Goal: Feedback & Contribution: Leave review/rating

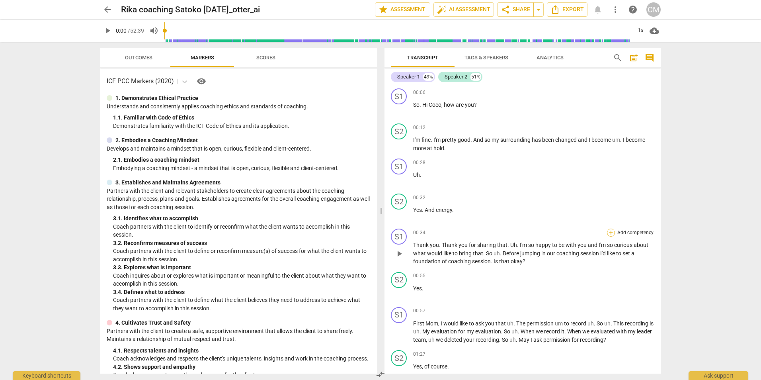
click at [610, 234] on div "+" at bounding box center [611, 233] width 8 height 8
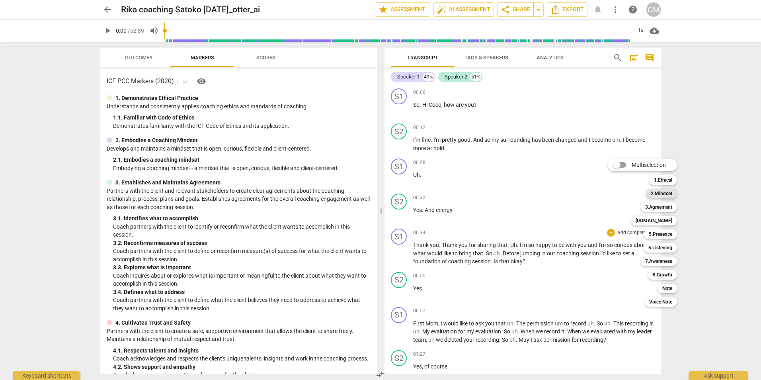
click at [668, 192] on b "2.Mindset" at bounding box center [662, 194] width 22 height 10
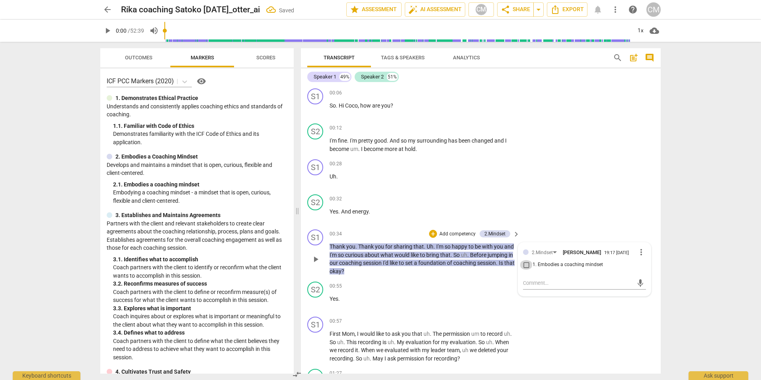
click at [526, 268] on input "1. Embodies a coaching mindset" at bounding box center [526, 265] width 13 height 10
checkbox input "true"
click at [541, 285] on textarea at bounding box center [578, 283] width 110 height 8
type textarea "F"
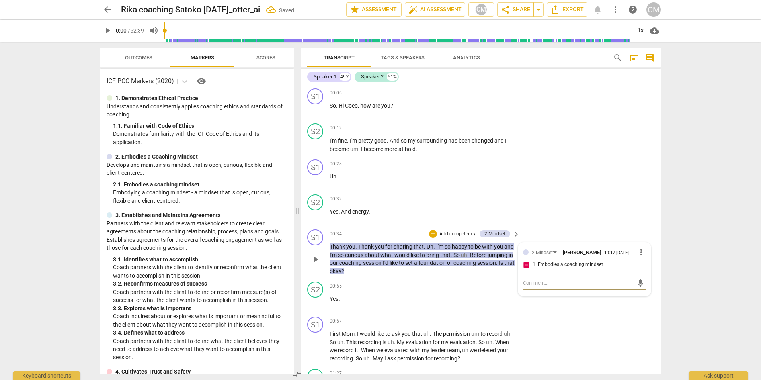
type textarea "F"
type textarea "Fo"
type textarea "For"
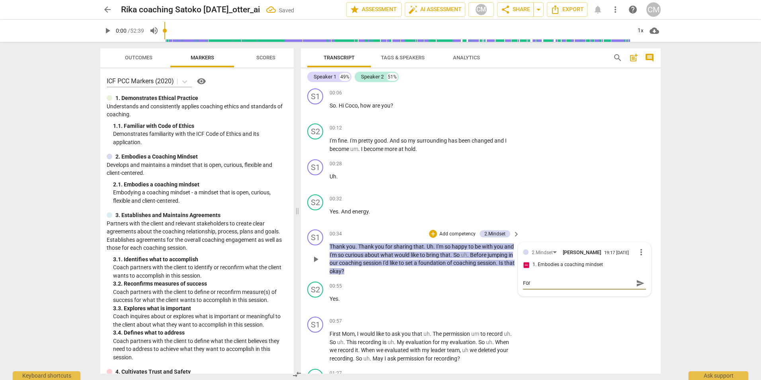
type textarea "For"
type textarea "For g"
type textarea "For gr"
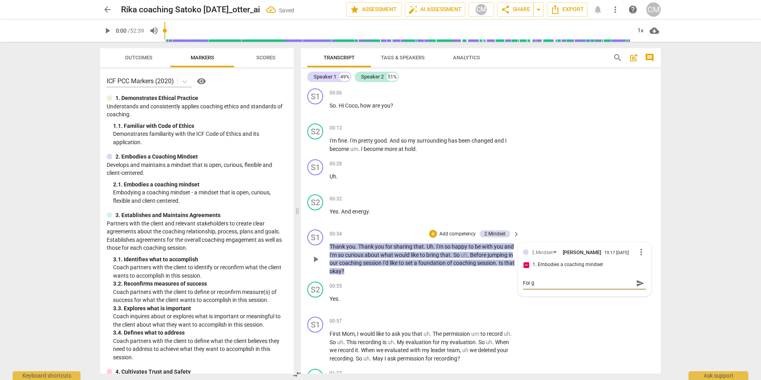
type textarea "For gr"
type textarea "For gro"
type textarea "For grow"
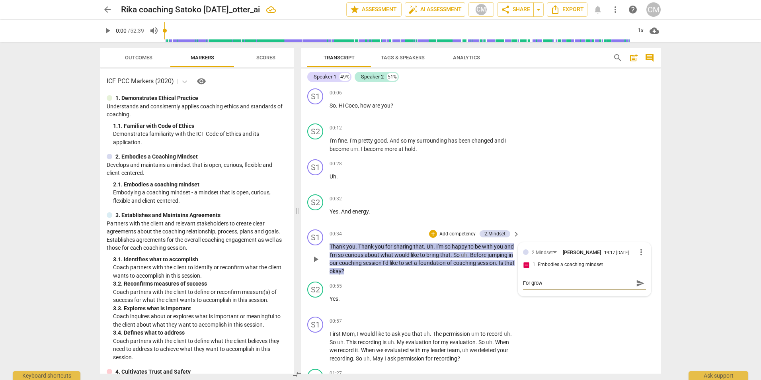
type textarea "For growt"
type textarea "For growth"
type textarea "For growth:"
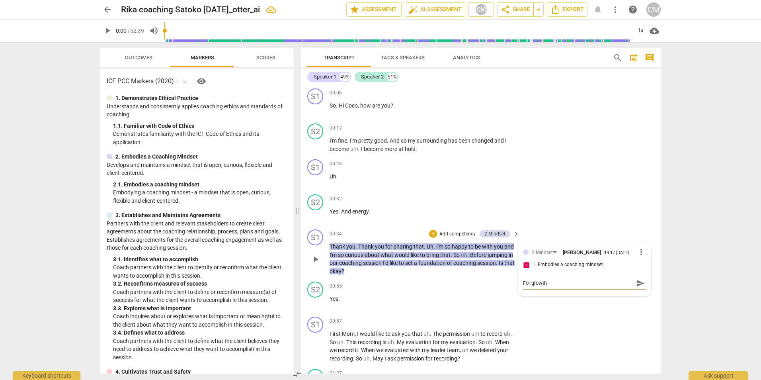
type textarea "For growth:"
type textarea "For growth: I"
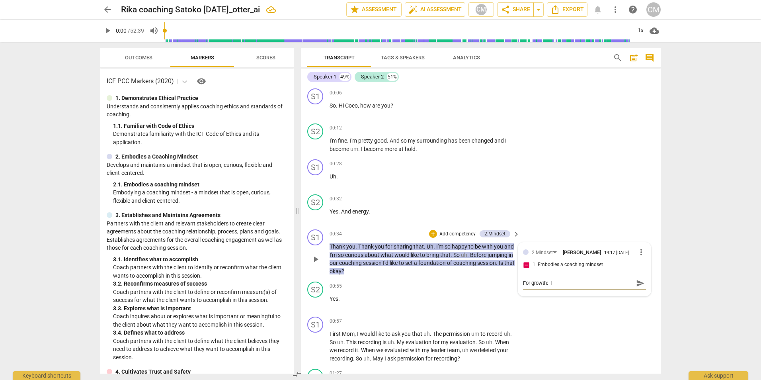
type textarea "For growth: I"
type textarea "For growth: I a"
type textarea "For growth: I am"
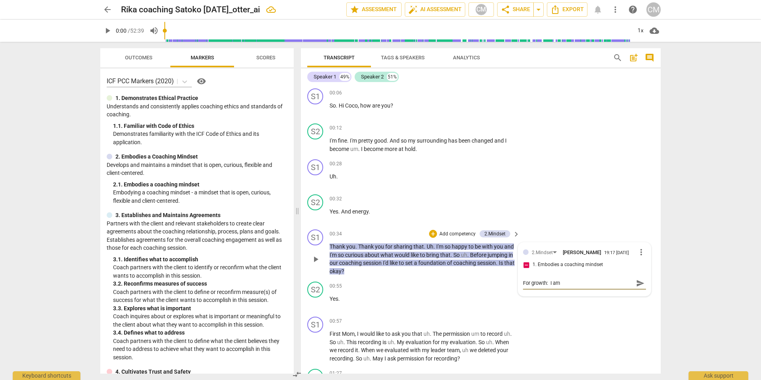
type textarea "For growth: I am"
type textarea "For growth: I am n"
type textarea "For growth: I am no"
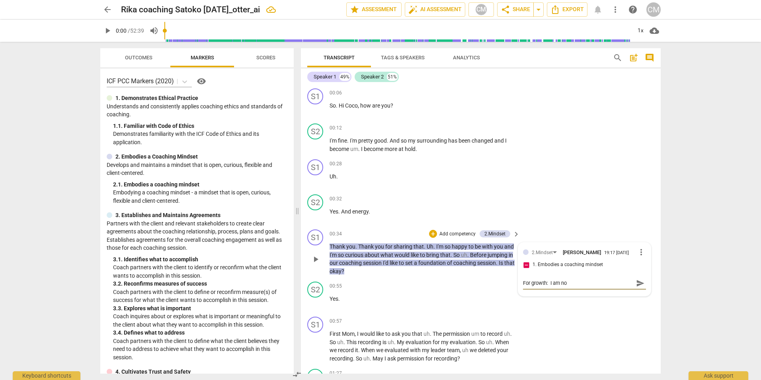
type textarea "For growth: I am not"
type textarea "For growth: I am not s"
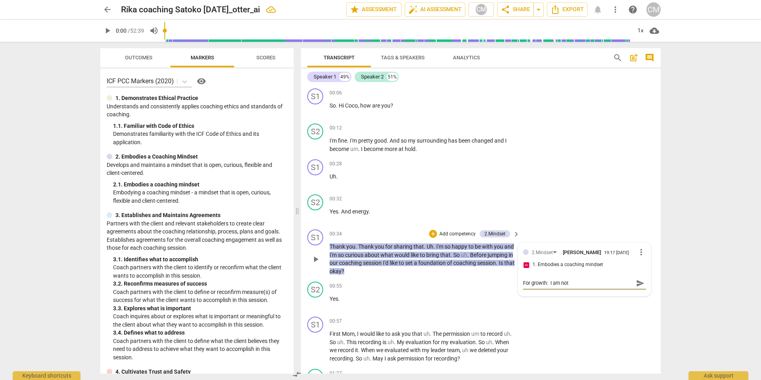
type textarea "For growth: I am not s"
type textarea "For growth: I am not su"
type textarea "For growth: I am not sur"
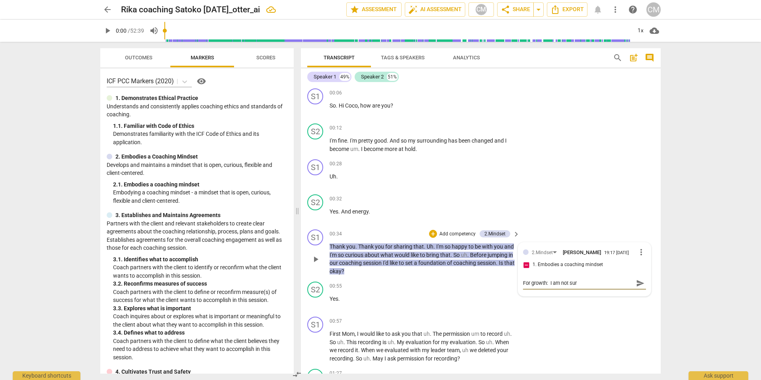
type textarea "For growth: I am not sure"
type textarea "For growth: I am not sure w"
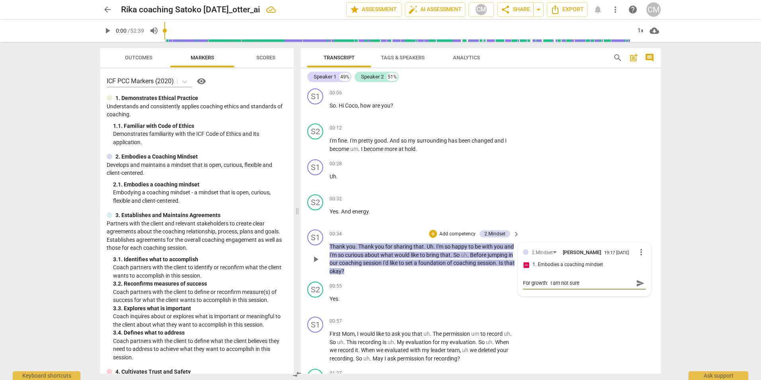
type textarea "For growth: I am not sure w"
type textarea "For growth: I am not sure wh"
type textarea "For growth: I am not sure why"
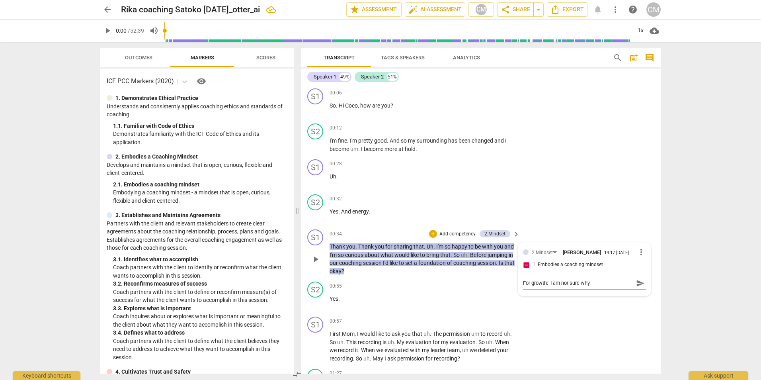
type textarea "For growth: I am not sure why"
type textarea "For growth: I am not sure why y"
type textarea "For growth: I am not sure why yo"
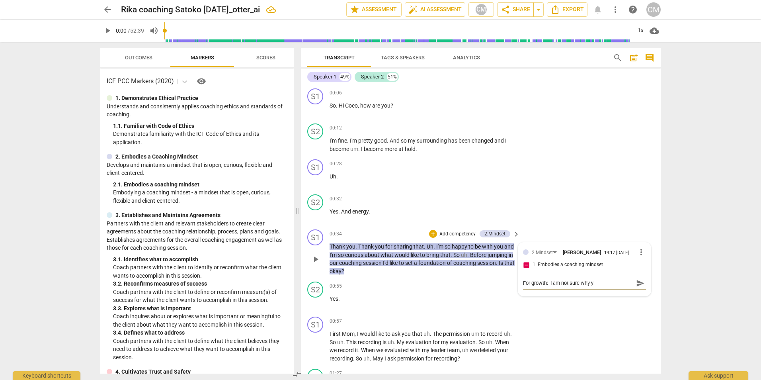
type textarea "For growth: I am not sure why yo"
type textarea "For growth: I am not sure why you"
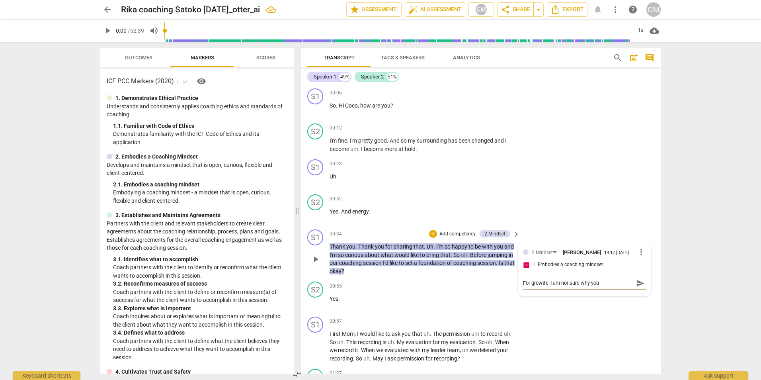
type textarea "For growth: I am not sure why you w"
type textarea "For growth: I am not sure why you wo"
type textarea "For growth: I am not sure why you wou"
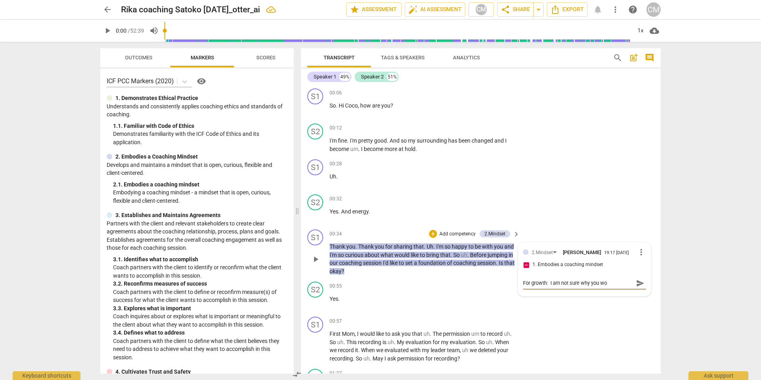
type textarea "For growth: I am not sure why you wou"
type textarea "For growth: I am not sure why you woul"
type textarea "For growth: I am not sure why you would"
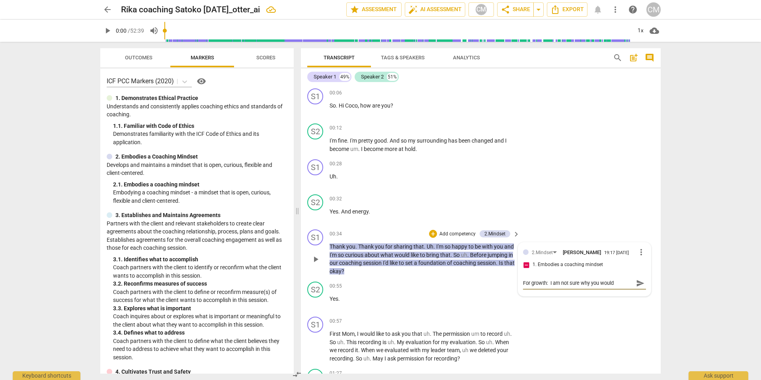
type textarea "For growth: I am not sure why you would"
type textarea "For growth: I am not sure why you would s"
type textarea "For growth: I am not sure why you would sa"
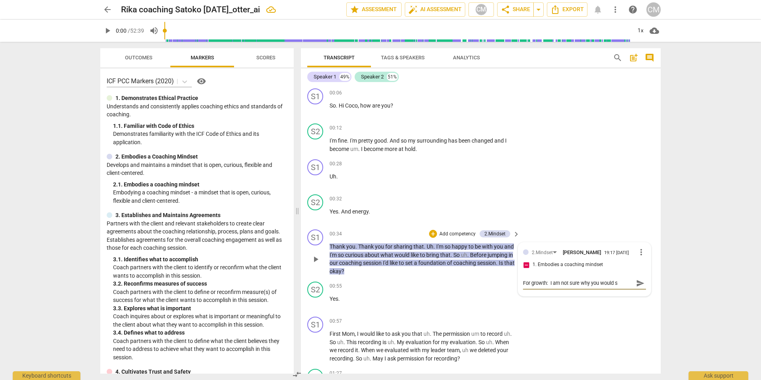
type textarea "For growth: I am not sure why you would sa"
type textarea "For growth: I am not sure why you would say"
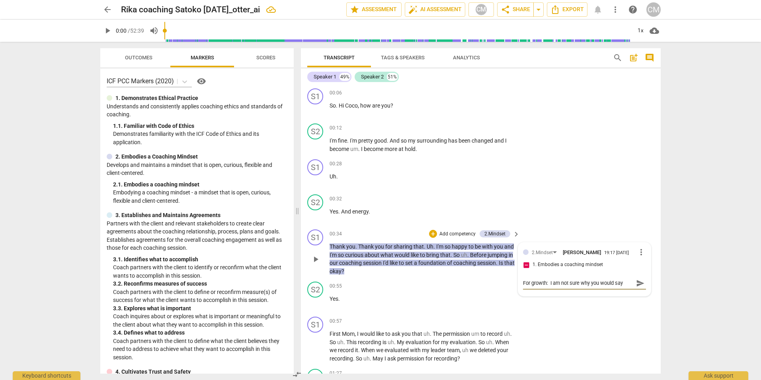
type textarea "For growth: I am not sure why you would say ""
type textarea "For growth: I am not sure why you would say "I"
type textarea "For growth: I am not sure why you would say "I'"
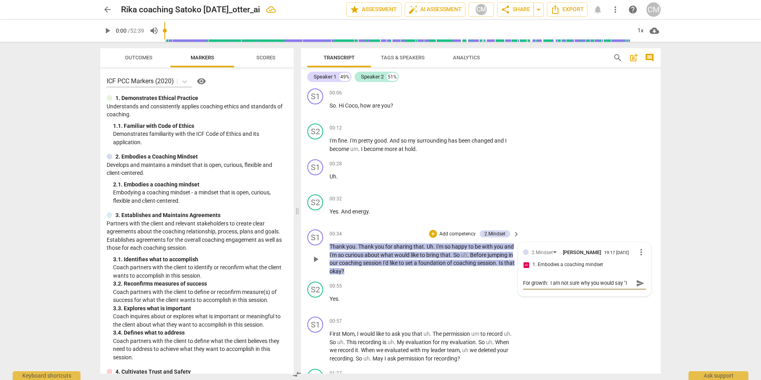
type textarea "For growth: I am not sure why you would say "I'"
type textarea "For growth: I am not sure why you would say "I'm"
type textarea "For growth: I am not sure why you would say "I'ms"
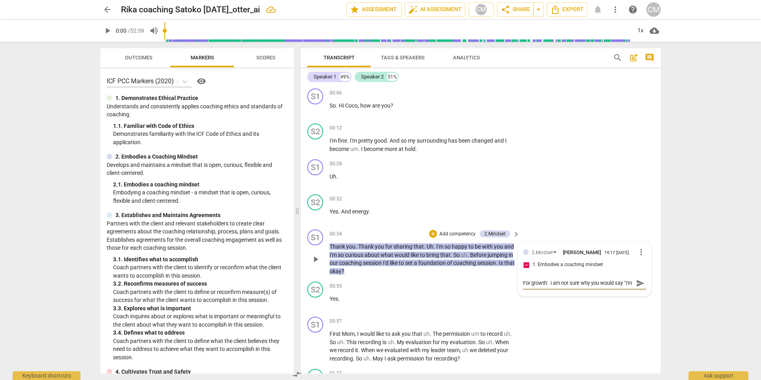
type textarea "For growth: I am not sure why you would say "I'ms"
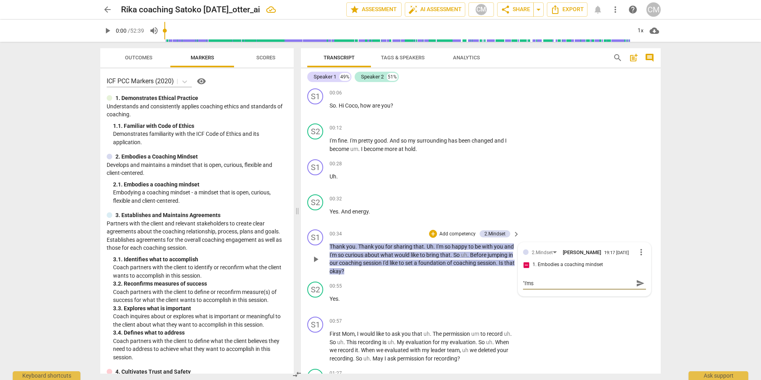
type textarea "For growth: I am not sure why you would say "I'm"
type textarea "For growth: I am not sure why you would say "I'm s"
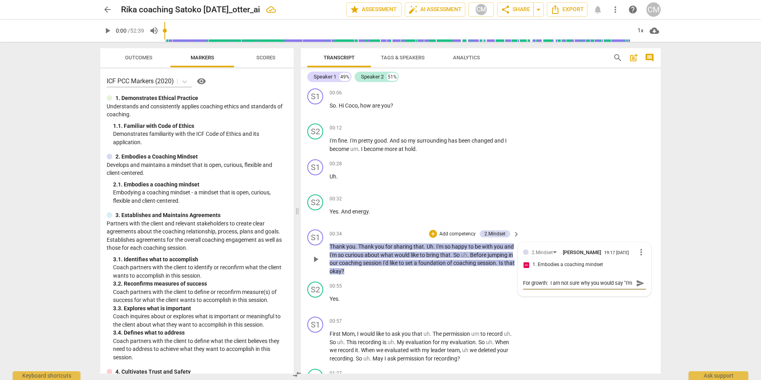
type textarea "For growth: I am not sure why you would say "I'm s"
type textarea "For growth: I am not sure why you would say "I'm so"
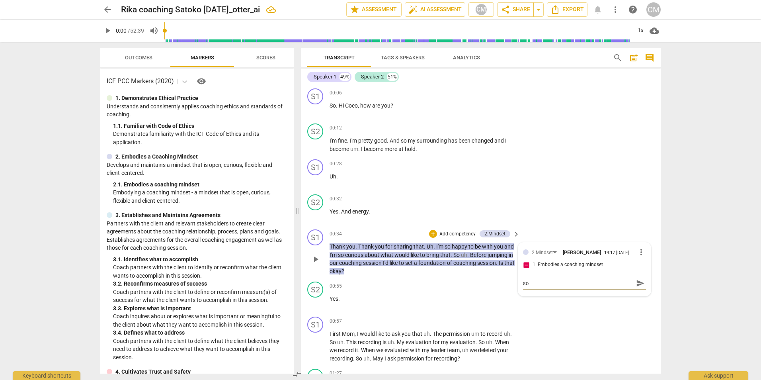
type textarea "For growth: I am not sure why you would say "I'm so c"
type textarea "For growth: I am not sure why you would say "I'm so cu"
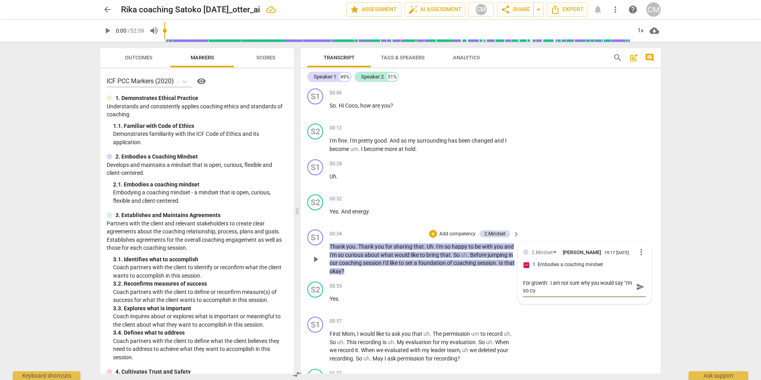
type textarea "For growth: I am not sure why you would say "I'm so cur"
type textarea "For growth: I am not sure why you would say "I'm so curi"
type textarea "For growth: I am not sure why you would say "I'm so curio"
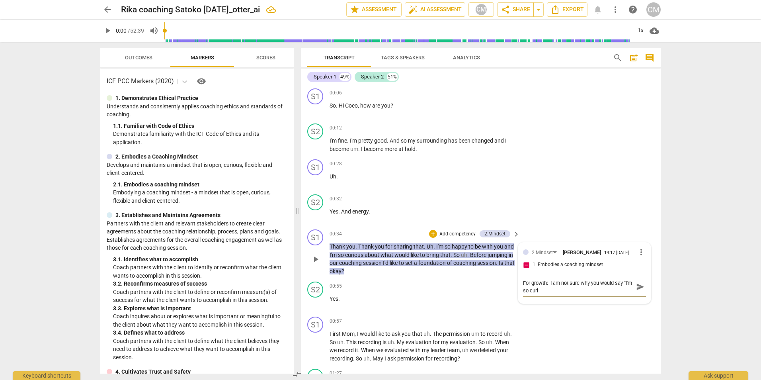
type textarea "For growth: I am not sure why you would say "I'm so curio"
type textarea "For growth: I am not sure why you would say "I'm so curiou"
type textarea "For growth: I am not sure why you would say "I'm so curious"
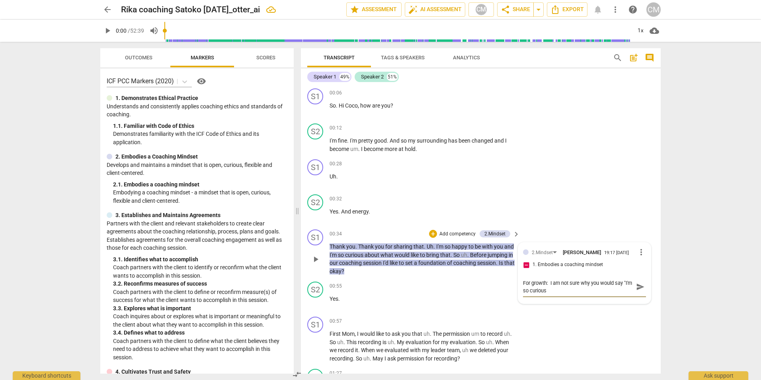
type textarea "For growth: I am not sure why you would say "I'm so curious"
type textarea "For growth: I am not sure why you would say "I'm so curious a"
type textarea "For growth: I am not sure why you would say "I'm so curious ab"
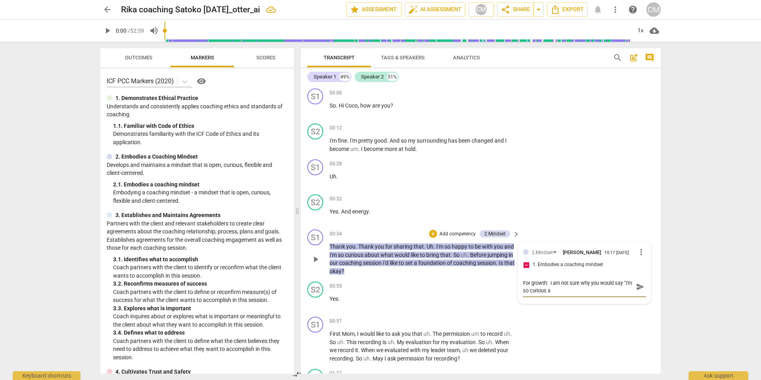
type textarea "For growth: I am not sure why you would say "I'm so curious ab"
type textarea "For growth: I am not sure why you would say "I'm so curious abo"
type textarea "For growth: I am not sure why you would say "I'm so curious abou"
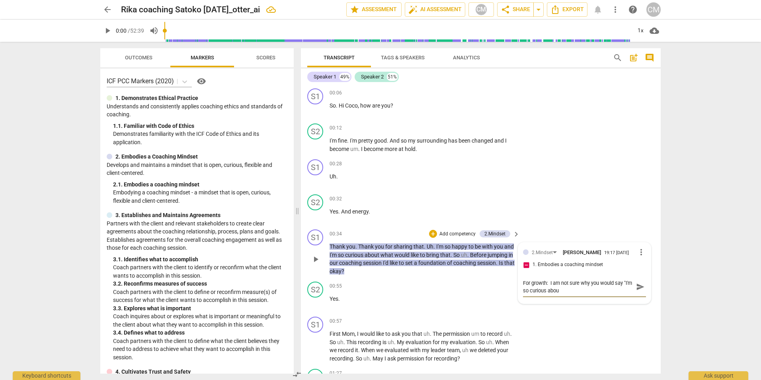
type textarea "For growth: I am not sure why you would say "I'm so curious about"
type textarea "For growth: I am not sure why you would say "I'm so curious about w"
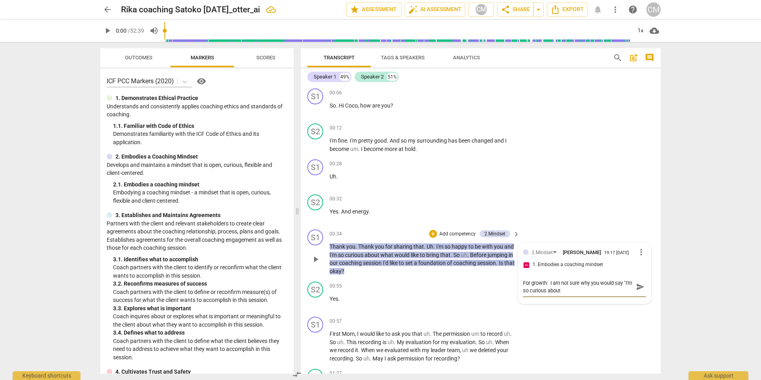
type textarea "For growth: I am not sure why you would say "I'm so curious about w"
type textarea "For growth: I am not sure why you would say "I'm so curious about wh"
type textarea "For growth: I am not sure why you would say "I'm so curious about wha"
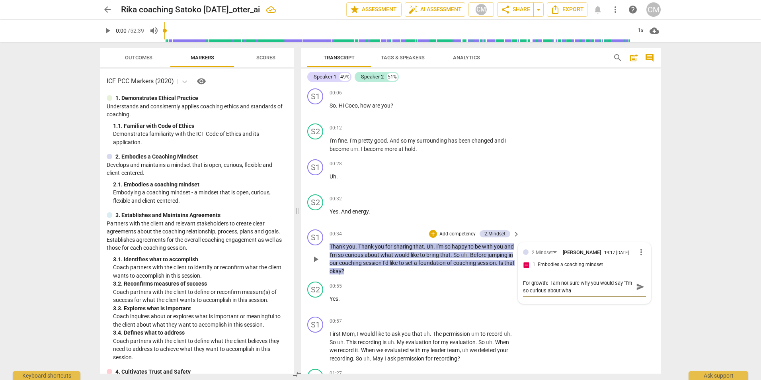
type textarea "For growth: I am not sure why you would say "I'm so curious about what"
type textarea "For growth: I am not sure why you would say "I'm so curious about what w"
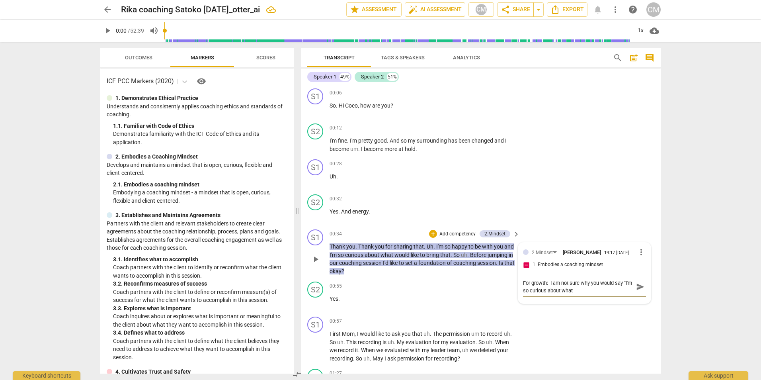
type textarea "For growth: I am not sure why you would say "I'm so curious about what w"
type textarea "For growth: I am not sure why you would say "I'm so curious about what wo"
type textarea "For growth: I am not sure why you would say "I'm so curious about what wou"
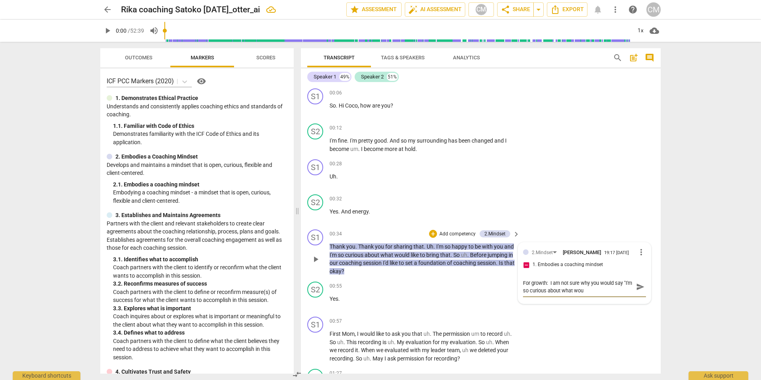
type textarea "For growth: I am not sure why you would say "I'm so curious about what woul"
type textarea "For growth: I am not sure why you would say "I'm so curious about what would"
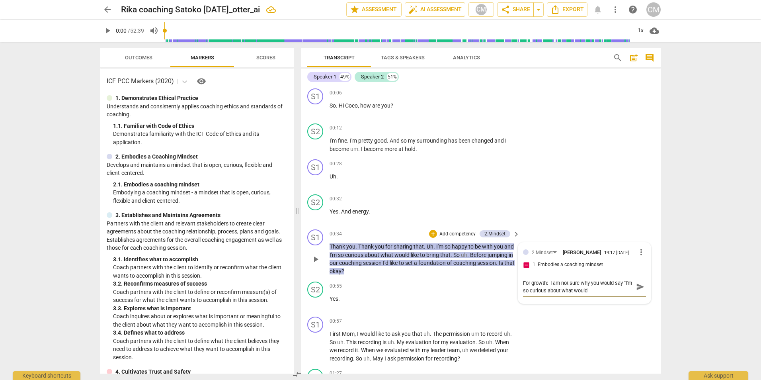
type textarea "For growth: I am not sure why you would say "I'm so curious about what would"
type textarea "For growth: I am not sure why you would say "I'm so curious about what would l"
type textarea "For growth: I am not sure why you would say "I'm so curious about what would li"
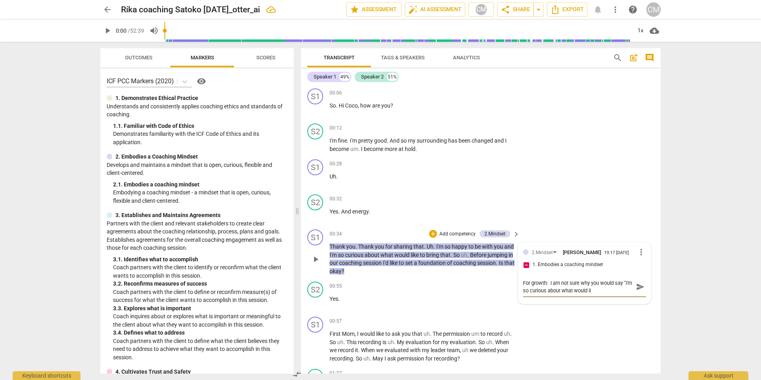
type textarea "For growth: I am not sure why you would say "I'm so curious about what would lik"
type textarea "For growth: I am not sure why you would say "I'm so curious about what would li…"
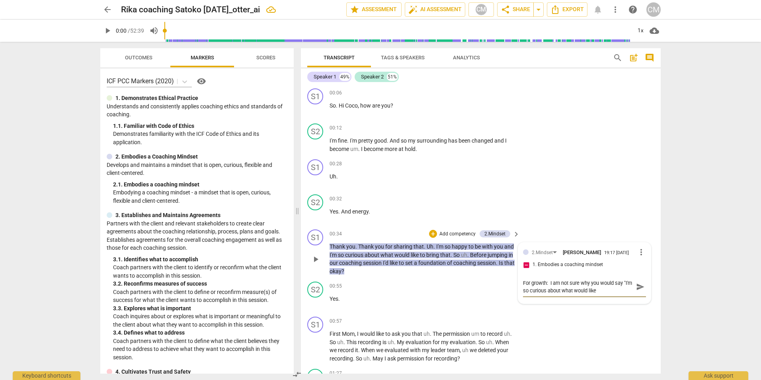
type textarea "For growth: I am not sure why you would say "I'm so curious about what would li…"
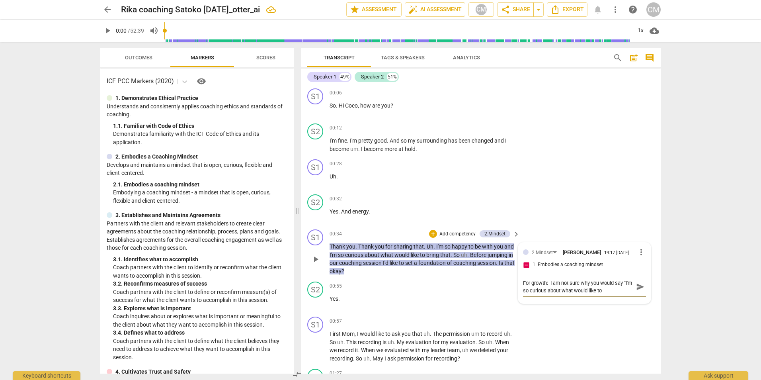
type textarea "For growth: I am not sure why you would say "I'm so curious about what would li…"
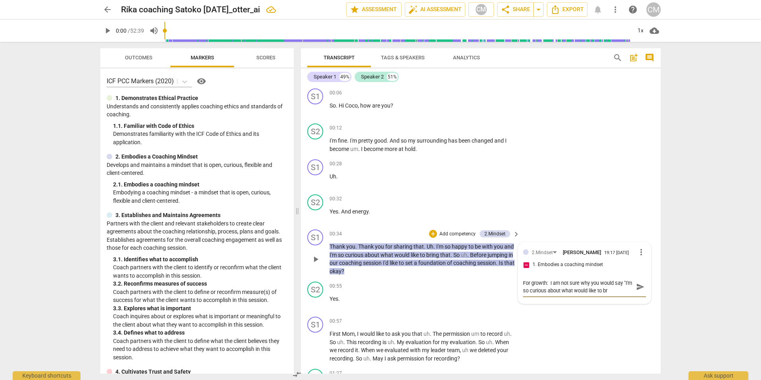
type textarea "For growth: I am not sure why you would say "I'm so curious about what would li…"
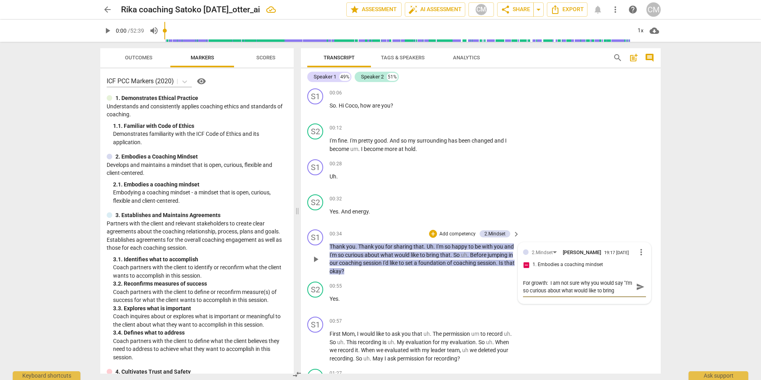
type textarea "For growth: I am not sure why you would say "I'm so curious about what would li…"
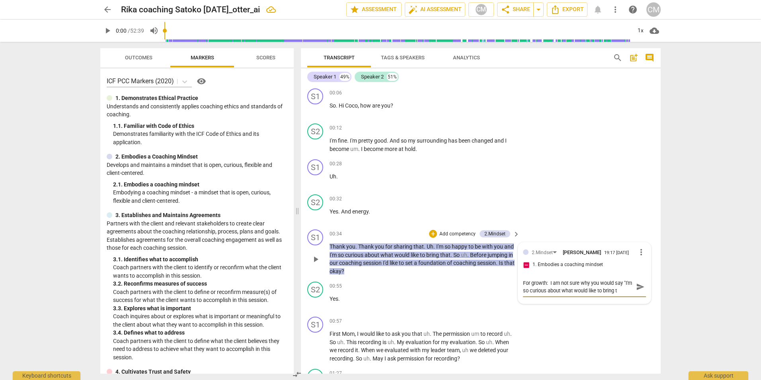
type textarea "For growth: I am not sure why you would say "I'm so curious about what would li…"
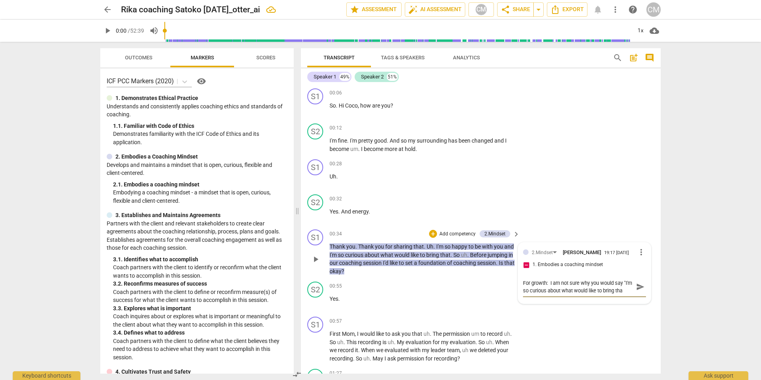
type textarea "For growth: I am not sure why you would say "I'm so curious about what would li…"
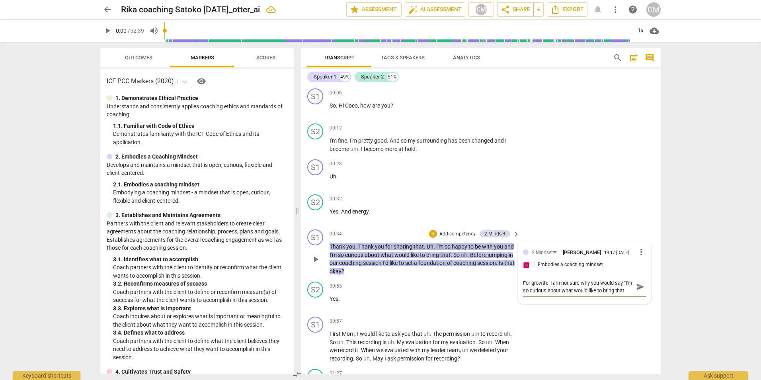
type textarea "For growth: I am not sure why you would say "I'm so curious about what would li…"
drag, startPoint x: 614, startPoint y: 310, endPoint x: 618, endPoint y: 307, distance: 5.1
click at [615, 310] on textarea "For growth: I am not sure why you would say "I'm so curious about what would li…" at bounding box center [578, 298] width 110 height 38
click at [606, 313] on textarea "For growth: I am not sure why you would say "I'm so curious about what would li…" at bounding box center [578, 298] width 110 height 38
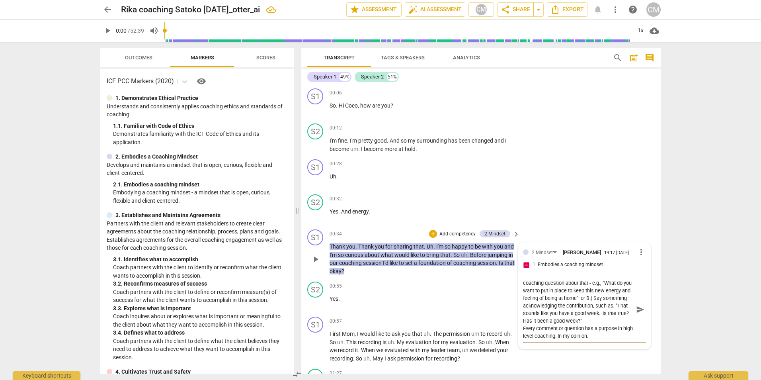
scroll to position [53, 0]
drag, startPoint x: 557, startPoint y: 184, endPoint x: 555, endPoint y: 187, distance: 4.2
click at [557, 184] on div "S1 play_arrow pause 00:28 + Add competency keyboard_arrow_right Uh ." at bounding box center [481, 173] width 360 height 35
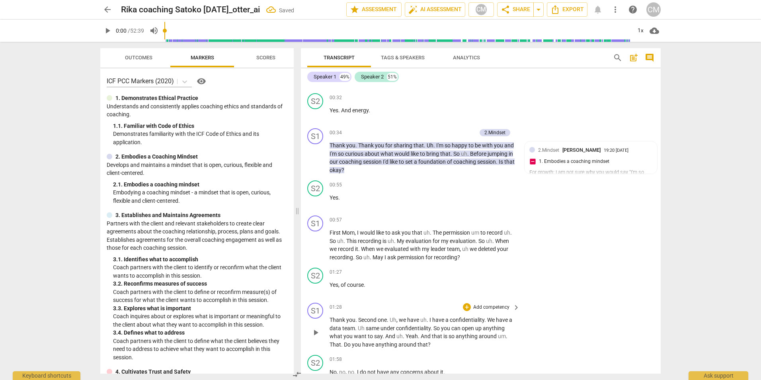
scroll to position [119, 0]
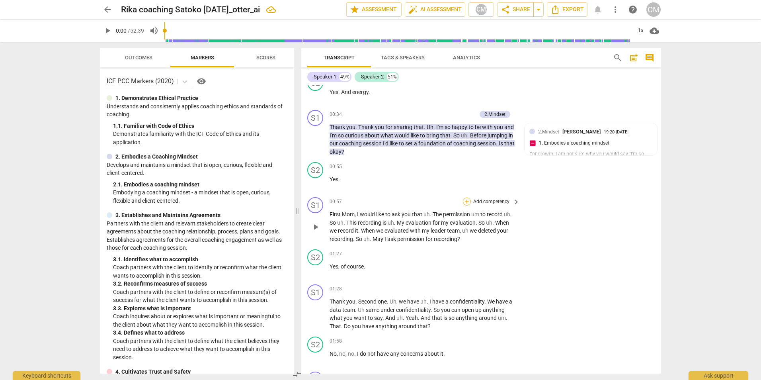
click at [465, 203] on div "+" at bounding box center [467, 201] width 8 height 8
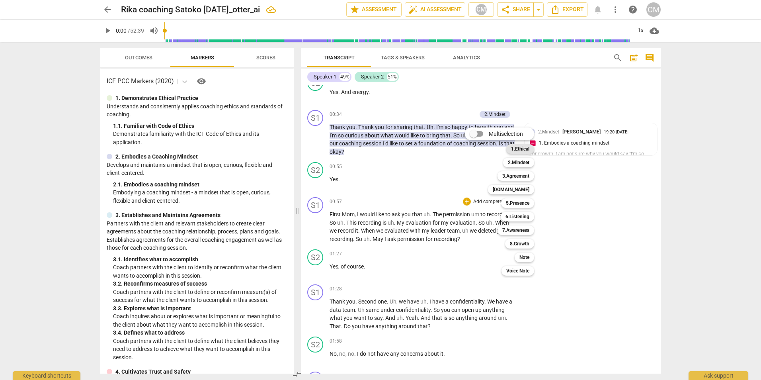
click at [516, 148] on b "1.Ethical" at bounding box center [520, 149] width 18 height 10
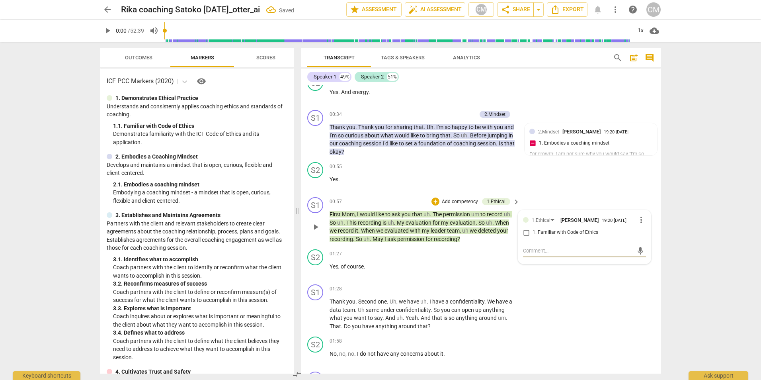
click at [526, 235] on input "1. Familiar with Code of Ethics" at bounding box center [526, 233] width 13 height 10
click at [538, 254] on textarea at bounding box center [578, 251] width 110 height 8
click at [446, 200] on p "Add competency" at bounding box center [460, 201] width 38 height 7
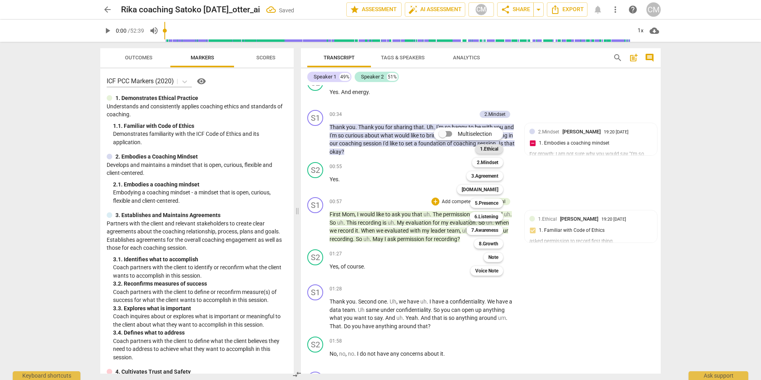
click at [492, 150] on b "1.Ethical" at bounding box center [489, 149] width 18 height 10
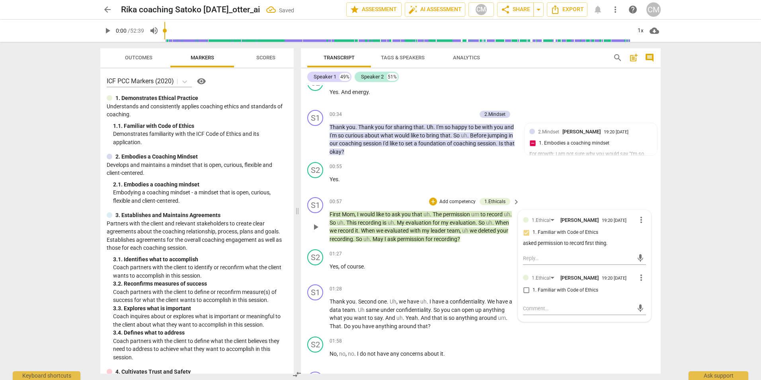
click at [524, 295] on input "1. Familiar with Code of Ethics" at bounding box center [526, 290] width 13 height 10
click at [541, 312] on textarea at bounding box center [578, 309] width 110 height 8
click at [562, 362] on div "S2 play_arrow pause 01:58 + Add competency keyboard_arrow_right No , no , no . …" at bounding box center [481, 350] width 360 height 35
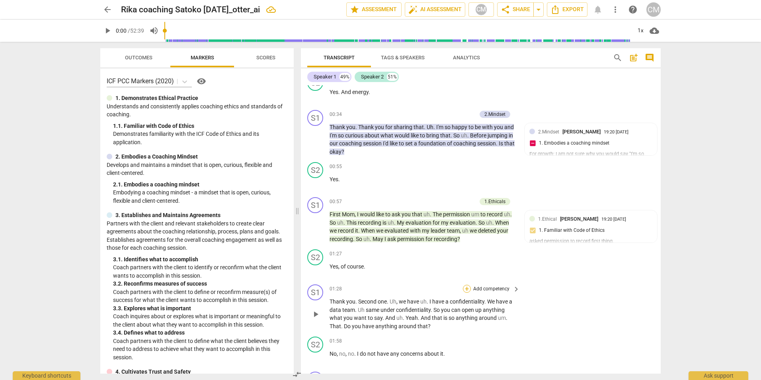
click at [468, 290] on div "+" at bounding box center [467, 289] width 8 height 8
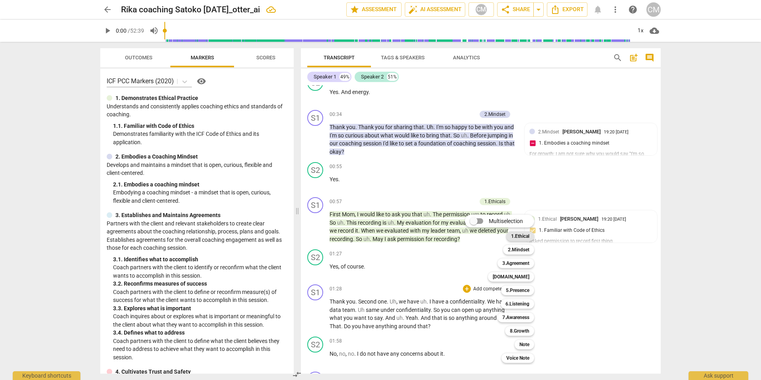
click at [528, 231] on b "1.Ethical" at bounding box center [520, 236] width 18 height 10
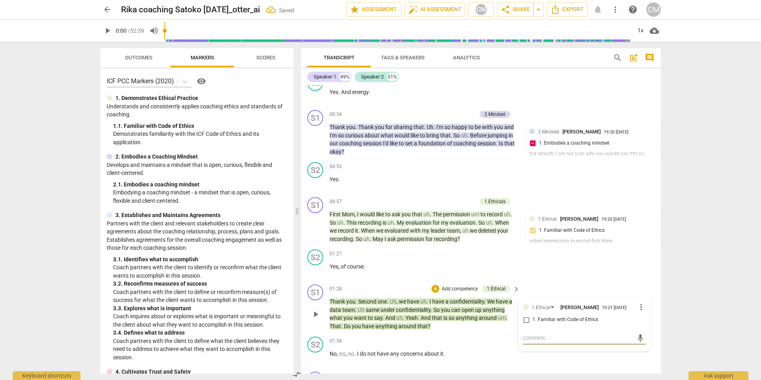
click at [525, 323] on input "1. Familiar with Code of Ethics" at bounding box center [526, 320] width 13 height 10
click at [529, 342] on textarea at bounding box center [578, 338] width 110 height 8
click at [635, 341] on span "send" at bounding box center [641, 338] width 12 height 10
click at [442, 289] on p "Add competency" at bounding box center [460, 288] width 38 height 7
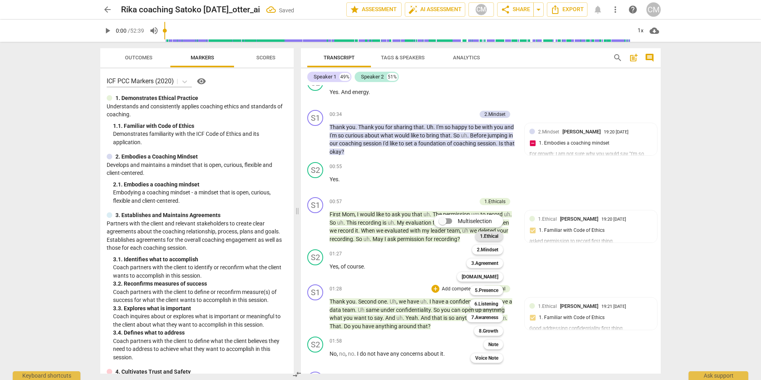
click at [488, 236] on b "1.Ethical" at bounding box center [489, 236] width 18 height 10
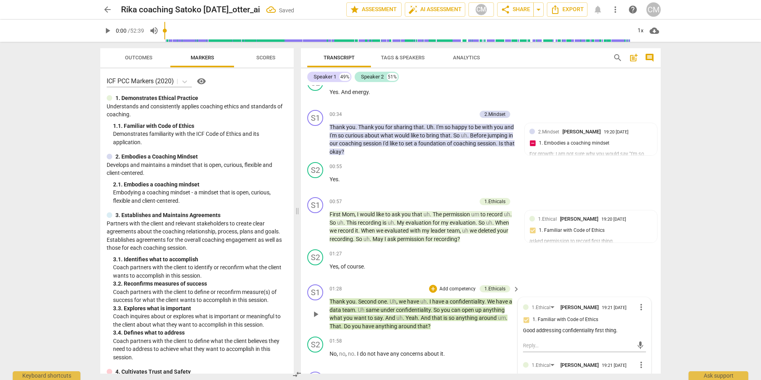
click at [525, 368] on div at bounding box center [526, 365] width 6 height 6
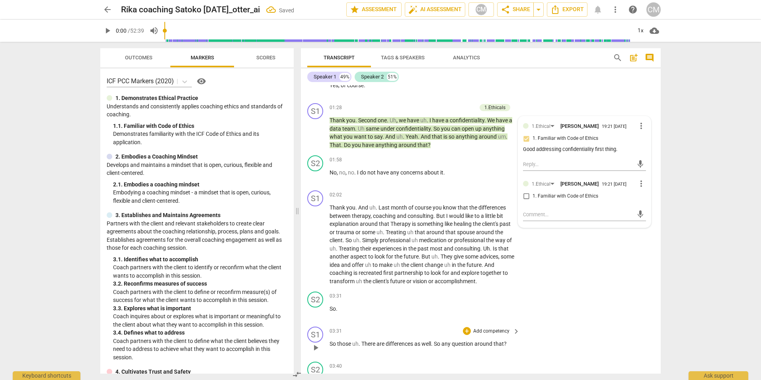
scroll to position [319, 0]
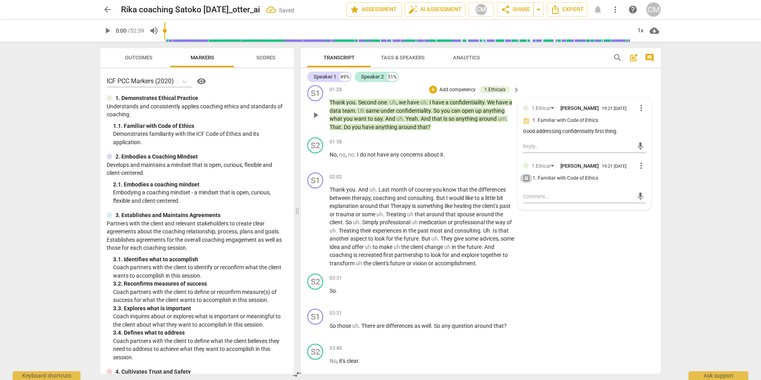
click at [524, 183] on input "1. Familiar with Code of Ethics" at bounding box center [526, 179] width 13 height 10
drag, startPoint x: 524, startPoint y: 186, endPoint x: 540, endPoint y: 202, distance: 23.1
click at [540, 200] on textarea at bounding box center [578, 197] width 110 height 8
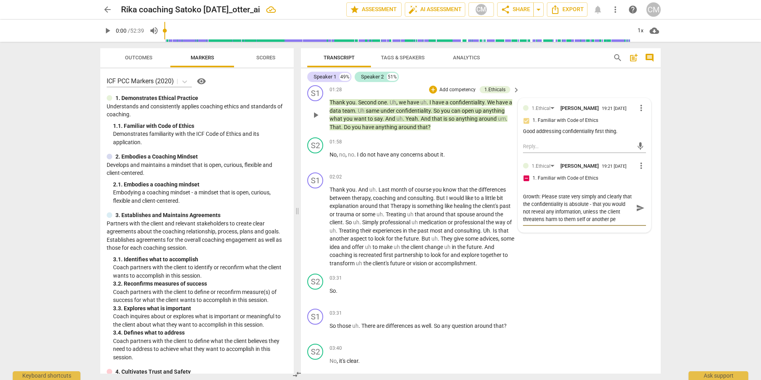
scroll to position [7, 0]
drag, startPoint x: 600, startPoint y: 329, endPoint x: 585, endPoint y: 298, distance: 35.1
click at [602, 322] on div "S1 play_arrow pause 03:31 + Add competency keyboard_arrow_right So those uh . T…" at bounding box center [481, 322] width 360 height 35
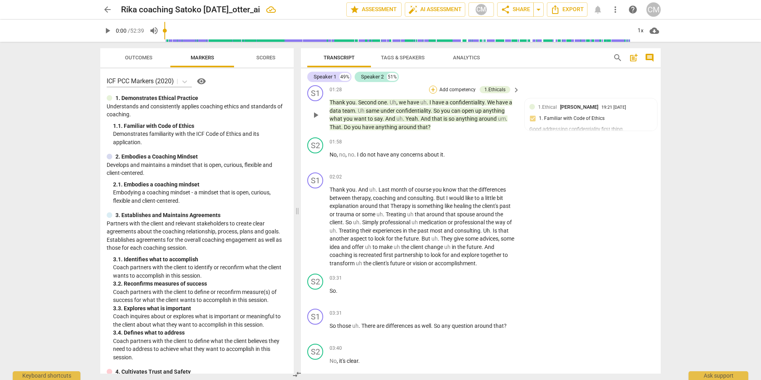
click at [431, 89] on div "+" at bounding box center [433, 90] width 8 height 8
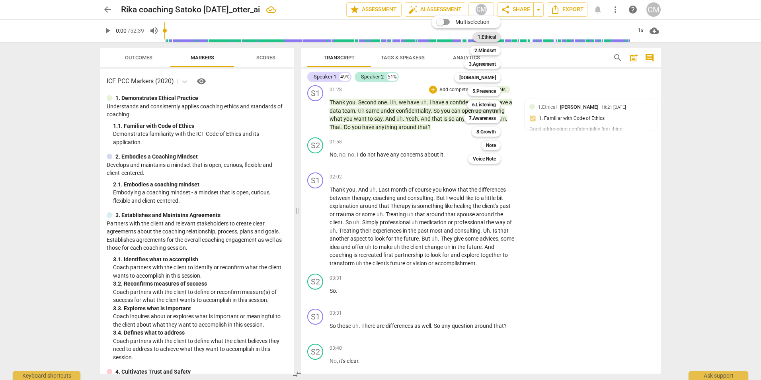
click at [488, 37] on b "1.Ethical" at bounding box center [487, 37] width 18 height 10
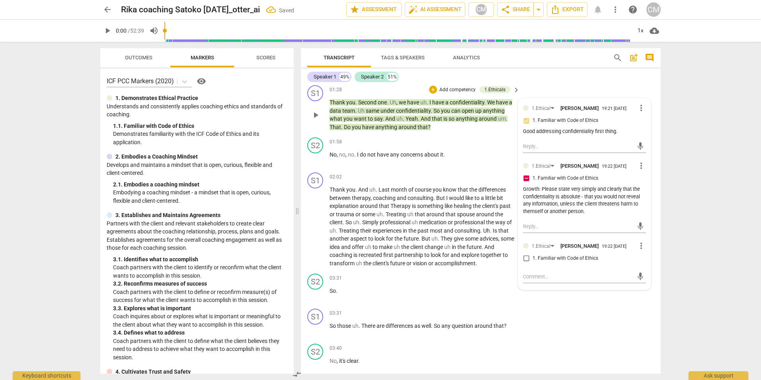
click at [525, 263] on input "1. Familiar with Code of Ethics" at bounding box center [526, 259] width 13 height 10
click at [535, 280] on textarea at bounding box center [578, 277] width 110 height 8
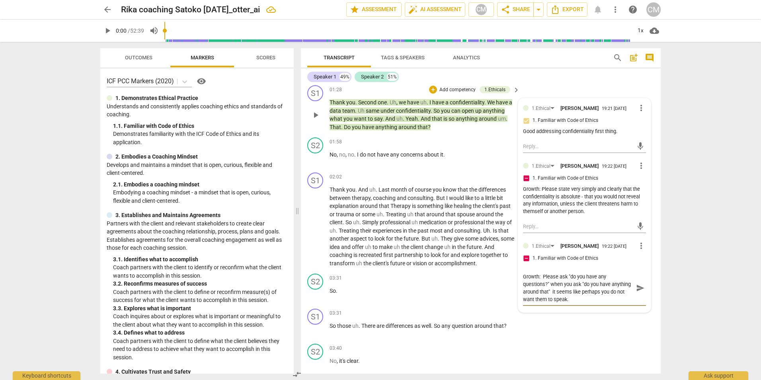
click at [596, 303] on textarea "Growth: Please ask "do you have any questions?" when you ask "do you have anyth…" at bounding box center [578, 288] width 110 height 30
click at [433, 350] on div "03:40 + Add competency keyboard_arrow_right" at bounding box center [425, 348] width 191 height 9
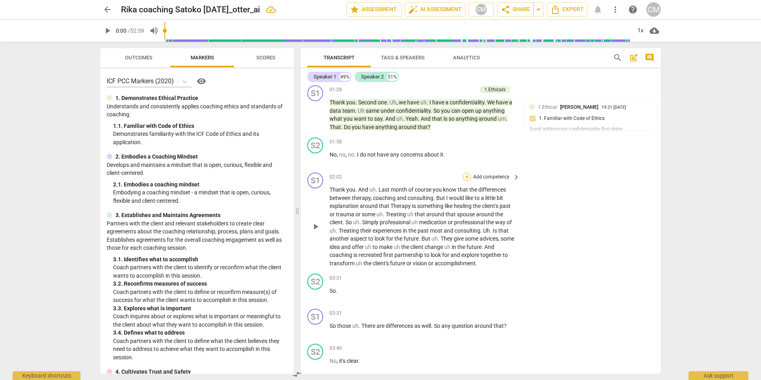
click at [465, 179] on div "+" at bounding box center [467, 177] width 8 height 8
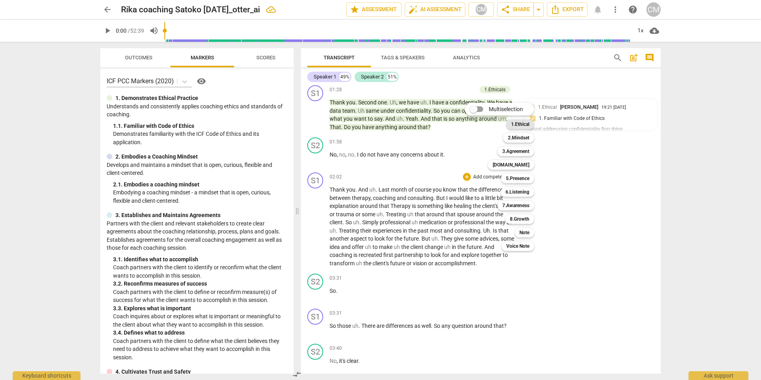
click at [516, 125] on b "1.Ethical" at bounding box center [520, 124] width 18 height 10
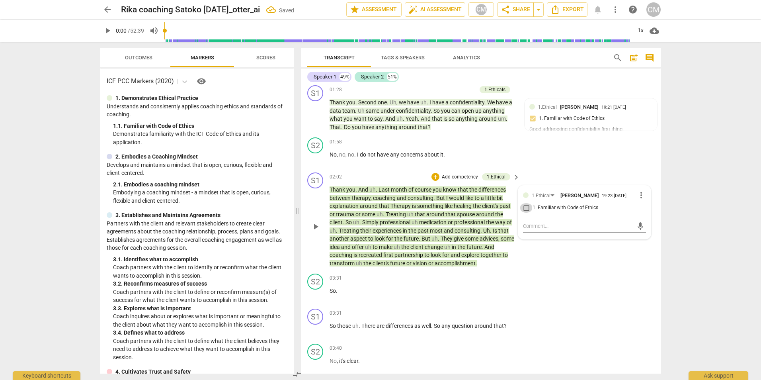
click at [526, 210] on input "1. Familiar with Code of Ethics" at bounding box center [526, 208] width 13 height 10
click at [533, 224] on div "mic" at bounding box center [584, 226] width 123 height 13
click at [543, 230] on textarea at bounding box center [578, 226] width 110 height 8
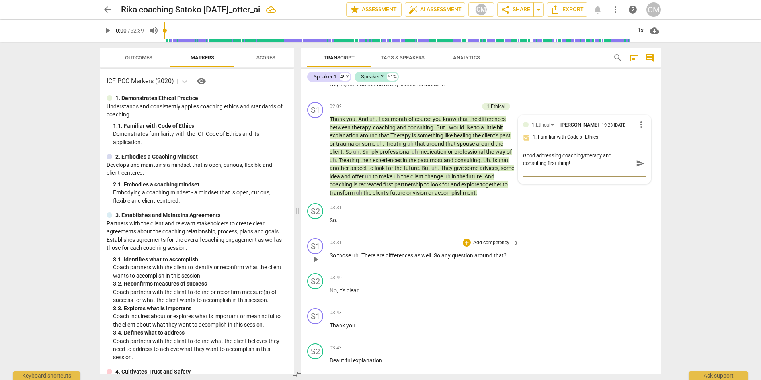
scroll to position [478, 0]
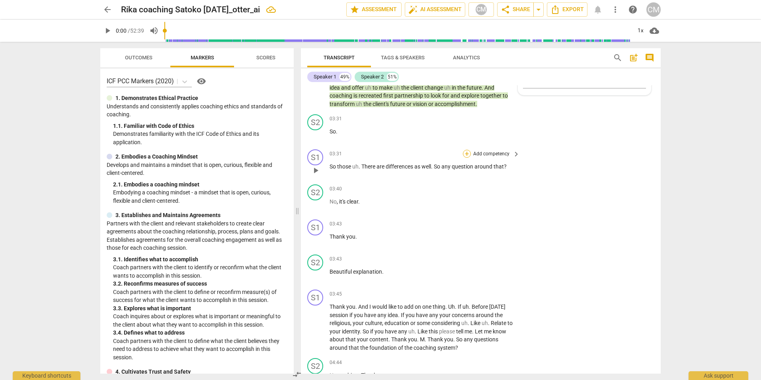
click at [465, 152] on div "+" at bounding box center [467, 154] width 8 height 8
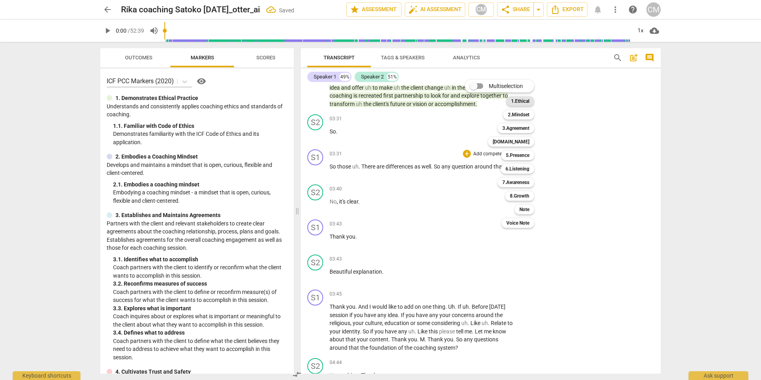
click at [528, 102] on b "1.Ethical" at bounding box center [520, 101] width 18 height 10
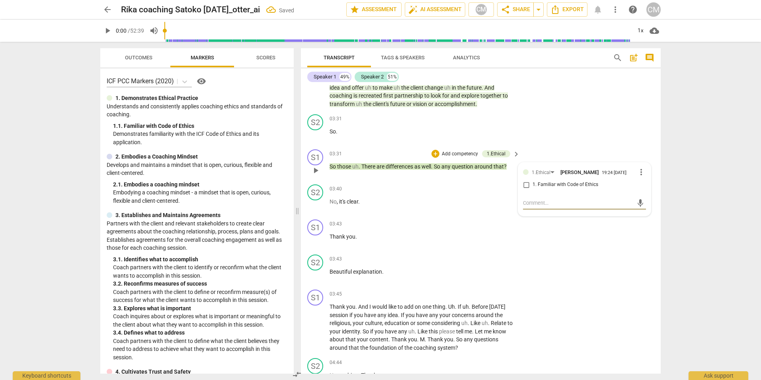
click at [523, 187] on input "1. Familiar with Code of Ethics" at bounding box center [526, 185] width 13 height 10
click at [535, 202] on textarea at bounding box center [578, 203] width 110 height 8
click at [640, 210] on span "send" at bounding box center [640, 206] width 9 height 9
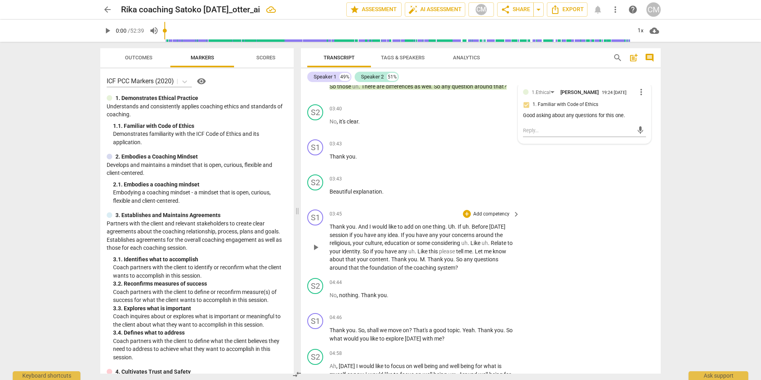
scroll to position [557, 0]
click at [464, 212] on div "+" at bounding box center [467, 214] width 8 height 8
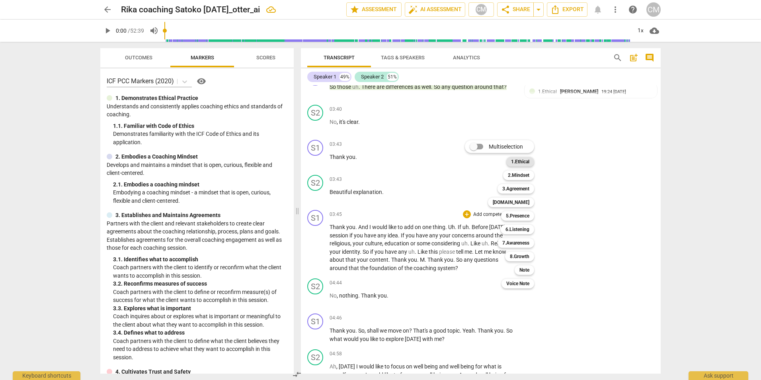
click at [510, 165] on div "1.Ethical" at bounding box center [520, 162] width 28 height 10
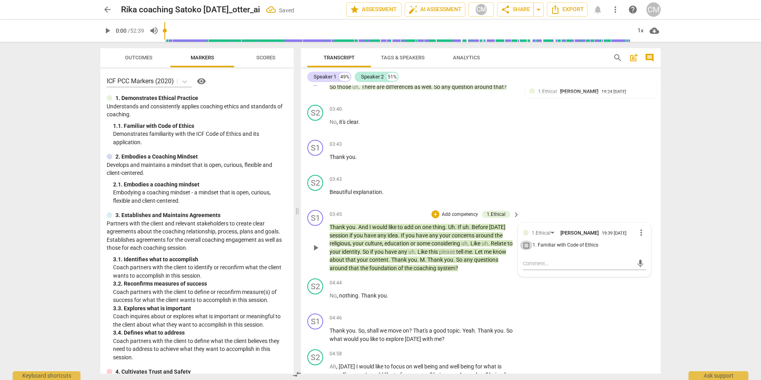
click at [524, 250] on input "1. Familiar with Code of Ethics" at bounding box center [526, 245] width 13 height 10
click at [528, 267] on textarea at bounding box center [578, 264] width 110 height 8
click at [566, 275] on textarea "It is good that you addressed the identity and cultural issues." at bounding box center [578, 267] width 110 height 15
click at [437, 215] on div "+" at bounding box center [436, 214] width 8 height 8
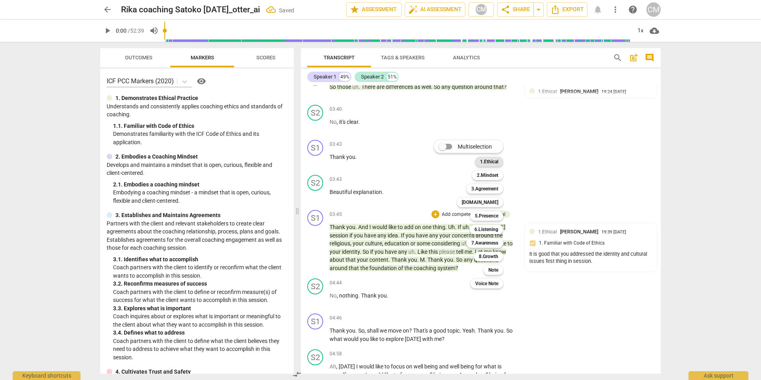
click at [488, 162] on b "1.Ethical" at bounding box center [489, 162] width 18 height 10
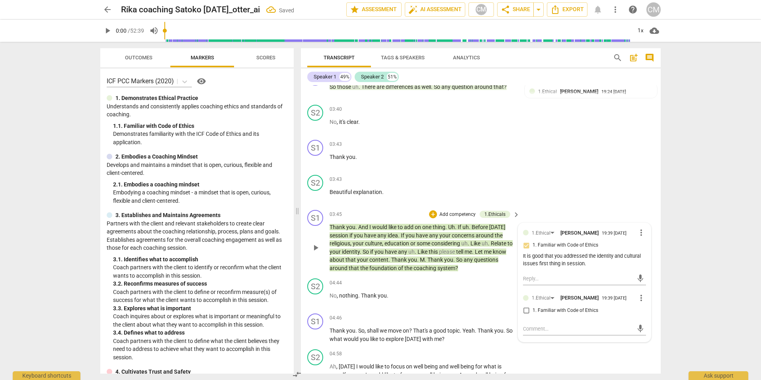
click at [524, 315] on input "1. Familiar with Code of Ethics" at bounding box center [526, 311] width 13 height 10
click at [541, 332] on textarea at bounding box center [578, 329] width 110 height 8
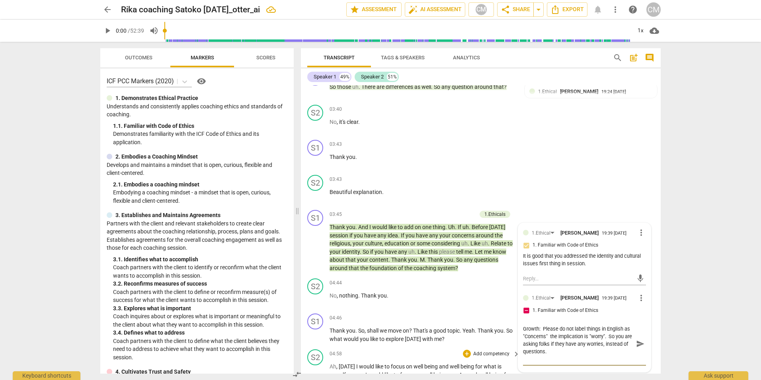
click at [637, 348] on span "send" at bounding box center [640, 343] width 9 height 9
click at [433, 215] on div "+" at bounding box center [433, 214] width 8 height 8
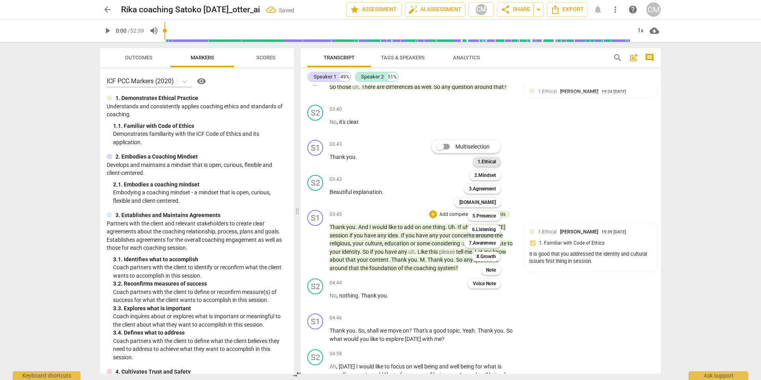
click at [488, 164] on b "1.Ethical" at bounding box center [487, 162] width 18 height 10
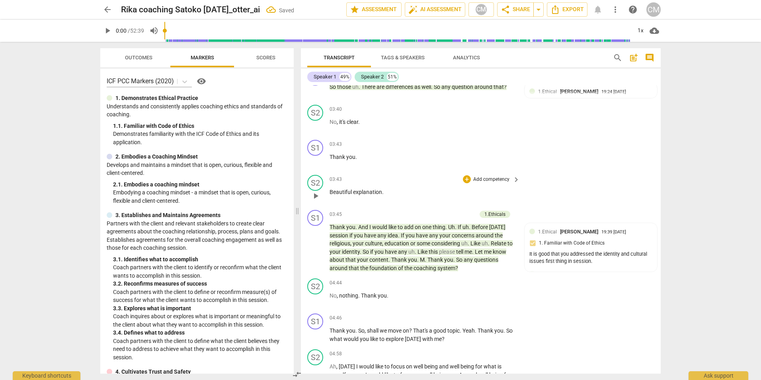
drag, startPoint x: 430, startPoint y: 213, endPoint x: 490, endPoint y: 184, distance: 67.0
click at [491, 184] on div "03:43 + Add competency keyboard_arrow_right Beautiful explanation ." at bounding box center [425, 189] width 191 height 29
click at [430, 214] on div "+" at bounding box center [433, 214] width 8 height 8
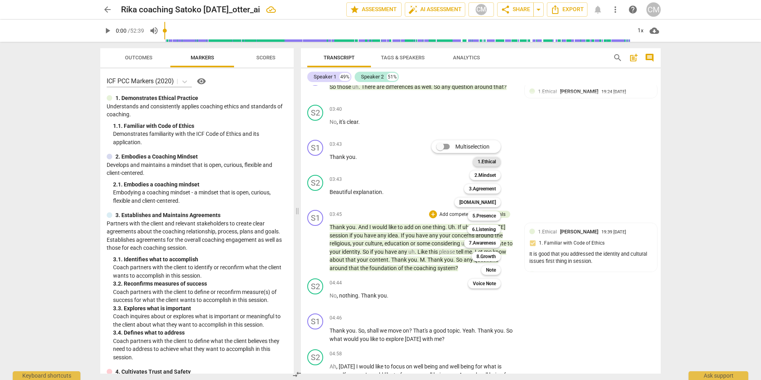
click at [488, 162] on b "1.Ethical" at bounding box center [487, 162] width 18 height 10
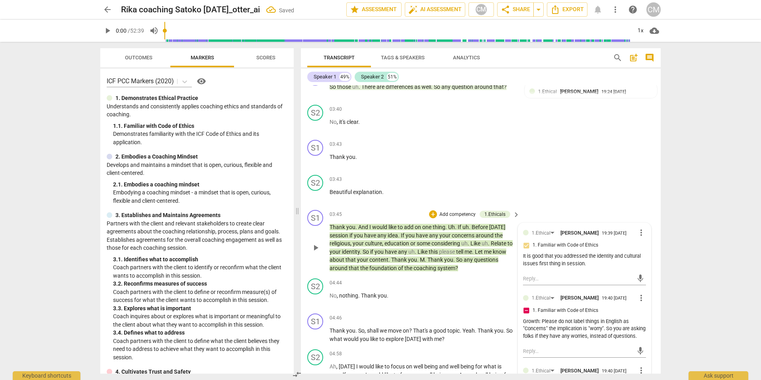
scroll to position [757, 0]
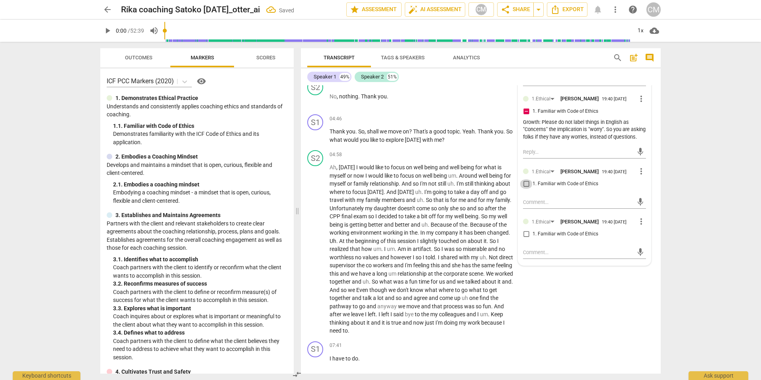
click at [526, 189] on input "1. Familiar with Code of Ethics" at bounding box center [526, 184] width 13 height 10
click at [535, 206] on textarea at bounding box center [578, 202] width 110 height 8
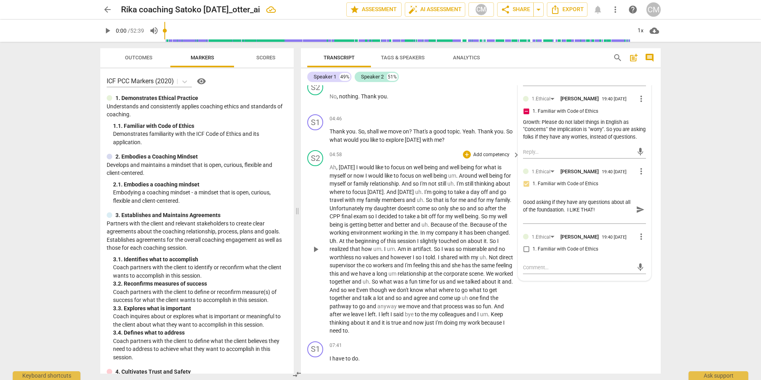
drag, startPoint x: 573, startPoint y: 321, endPoint x: 601, endPoint y: 303, distance: 33.7
click at [575, 321] on div "S2 play_arrow pause 04:58 + Add competency keyboard_arrow_right Ah , [DATE] I w…" at bounding box center [481, 242] width 360 height 191
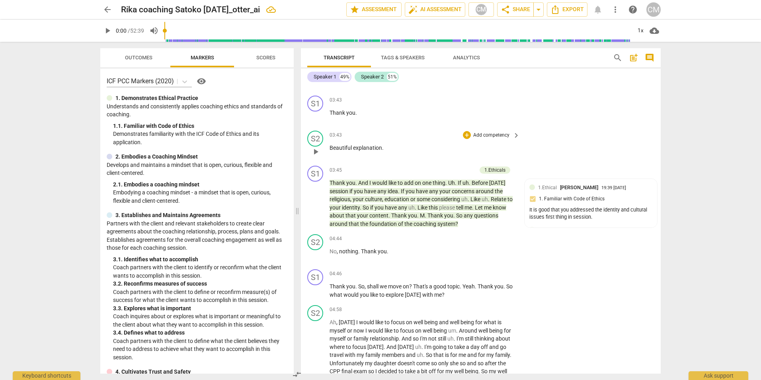
scroll to position [597, 0]
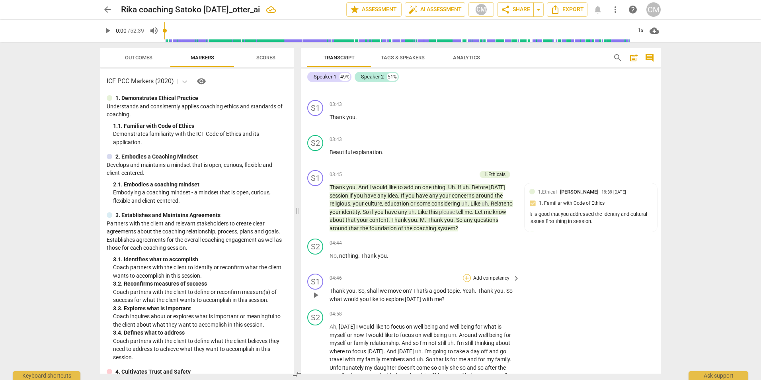
click at [465, 279] on div "+" at bounding box center [467, 278] width 8 height 8
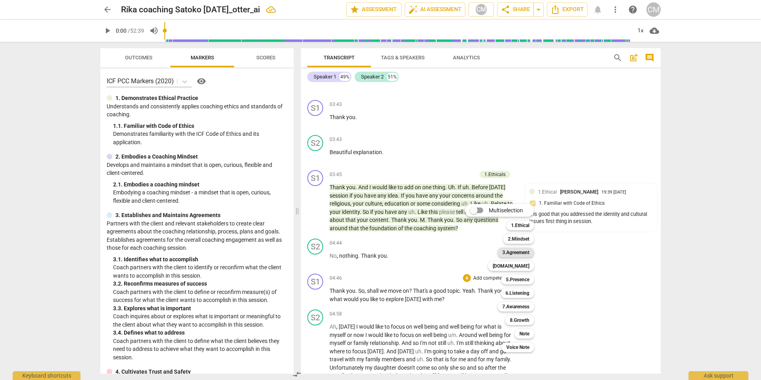
click at [519, 254] on b "3.Agreement" at bounding box center [515, 253] width 27 height 10
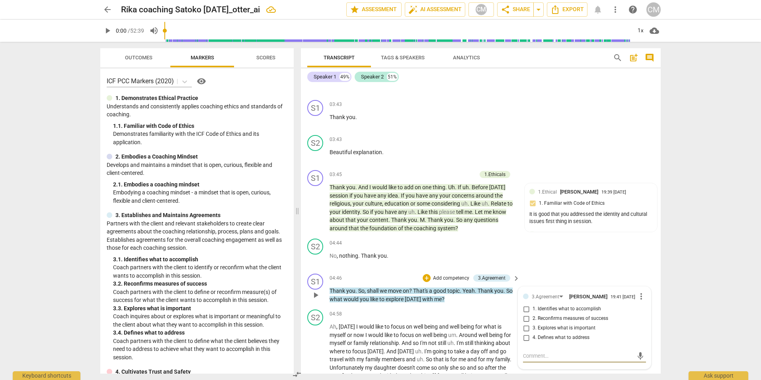
click at [524, 341] on input "4. Defines what to address" at bounding box center [526, 338] width 13 height 10
click at [536, 356] on textarea at bounding box center [578, 356] width 110 height 8
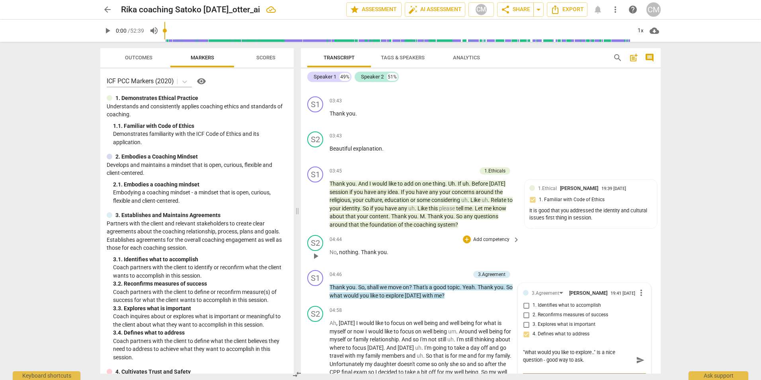
click at [526, 264] on div "S2 play_arrow pause 04:44 + Add competency keyboard_arrow_right No , nothing . …" at bounding box center [481, 249] width 360 height 35
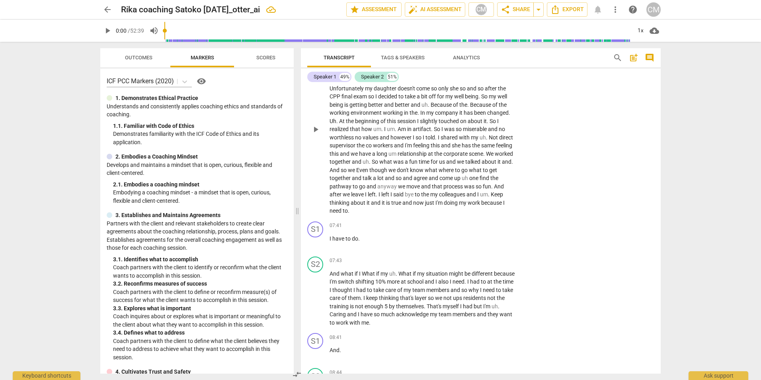
scroll to position [1039, 0]
